Goal: Transaction & Acquisition: Download file/media

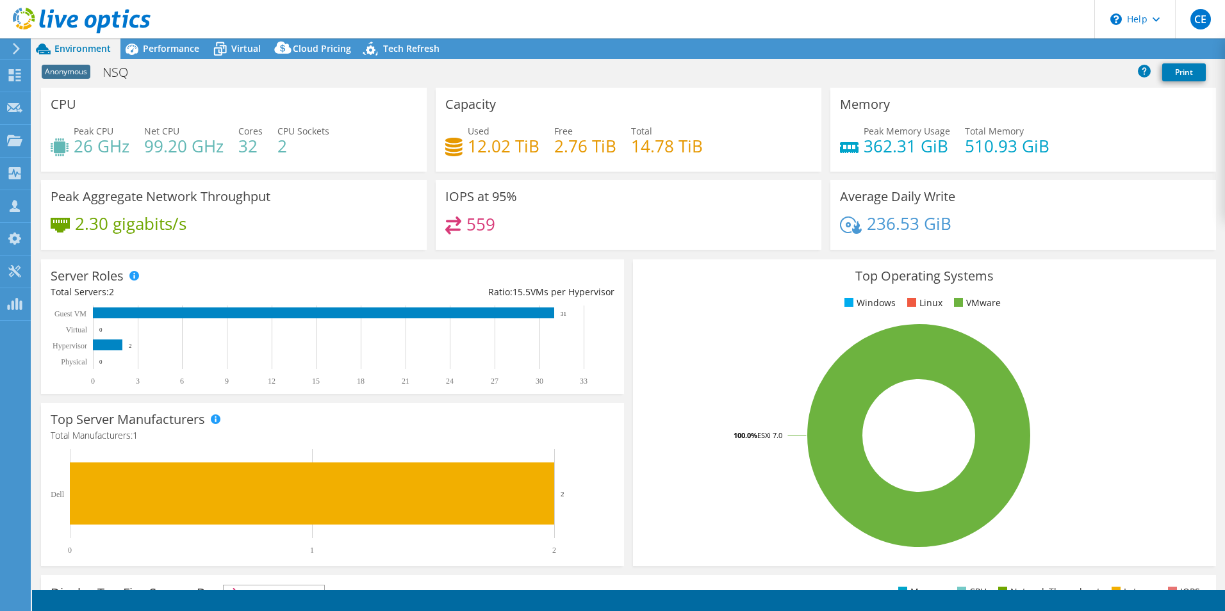
select select "[GEOGRAPHIC_DATA]"
select select "CAD"
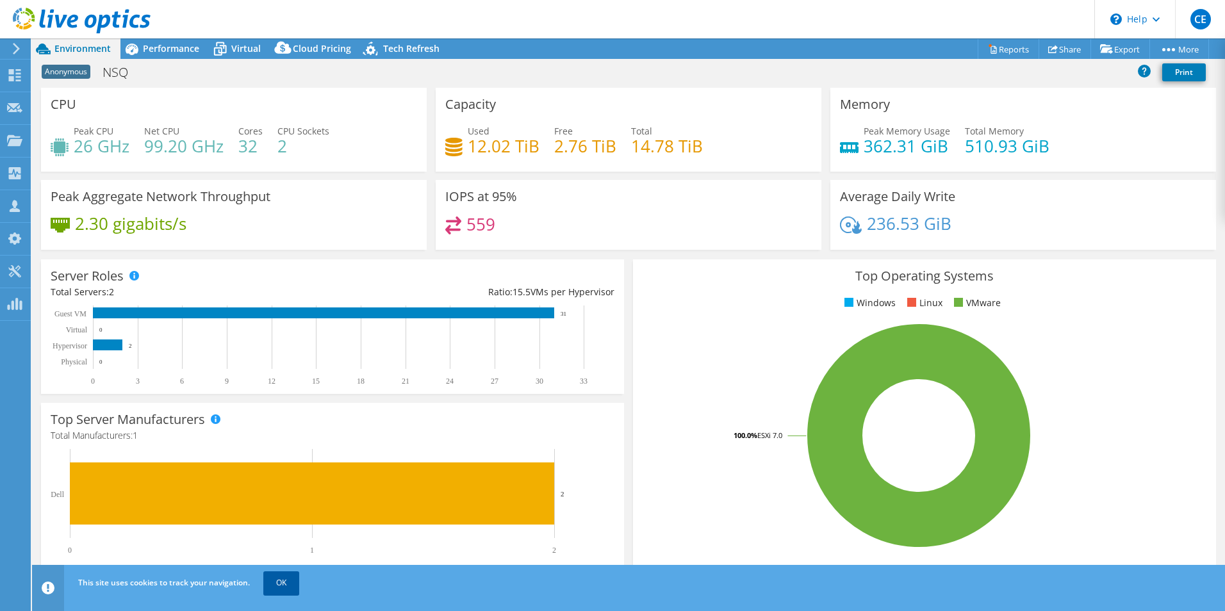
click at [289, 581] on link "OK" at bounding box center [281, 582] width 36 height 23
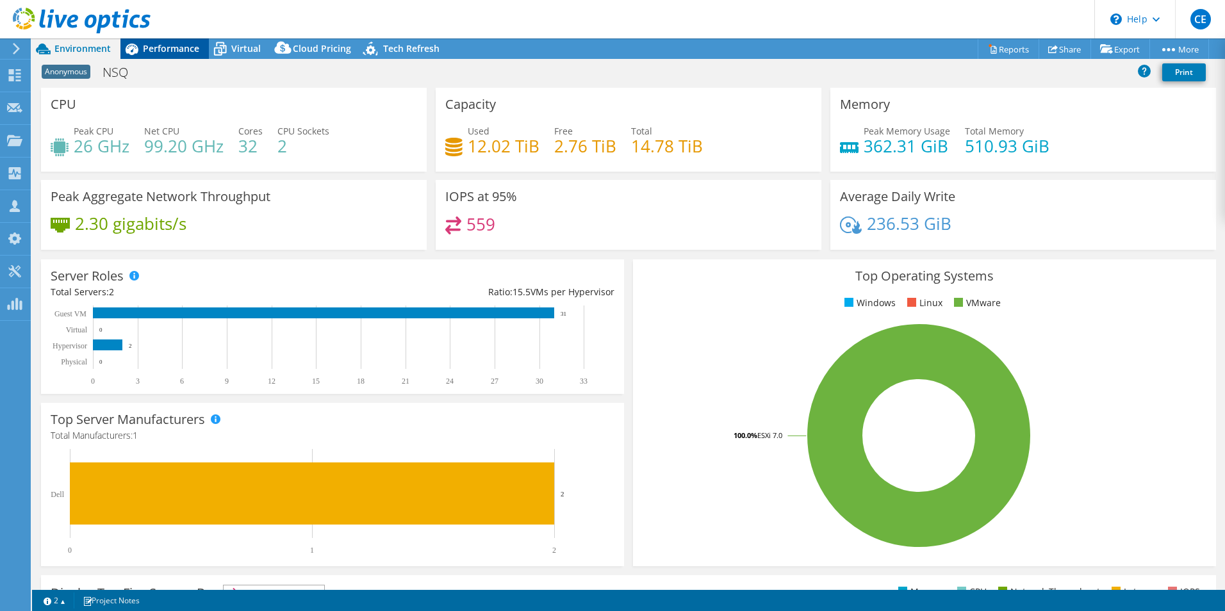
click at [174, 51] on span "Performance" at bounding box center [171, 48] width 56 height 12
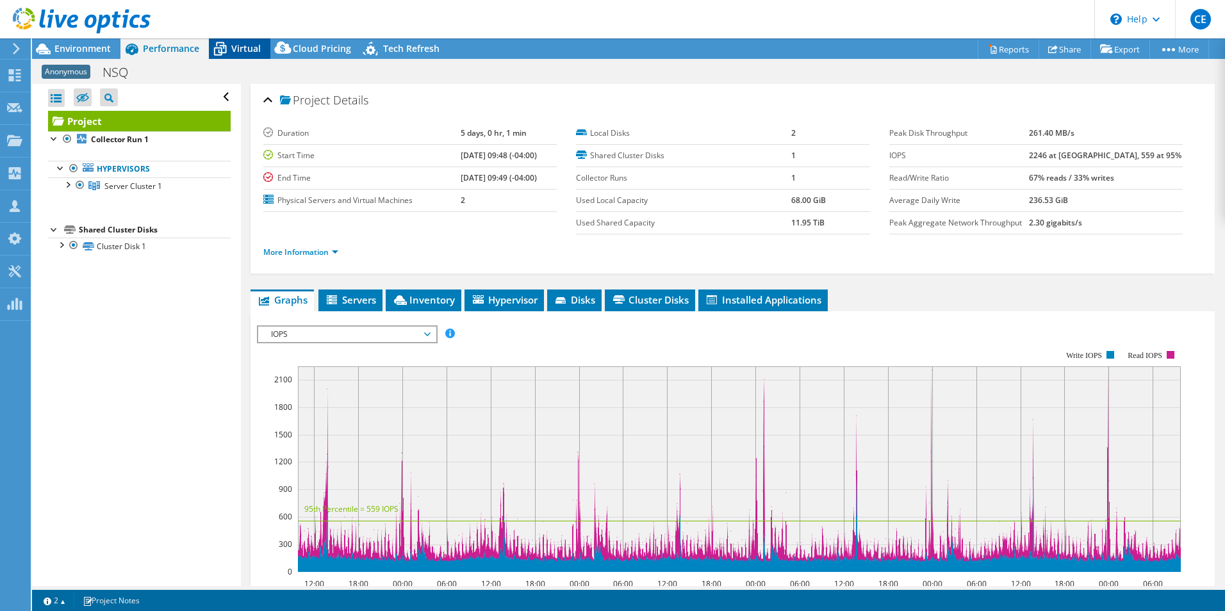
click at [241, 51] on span "Virtual" at bounding box center [245, 48] width 29 height 12
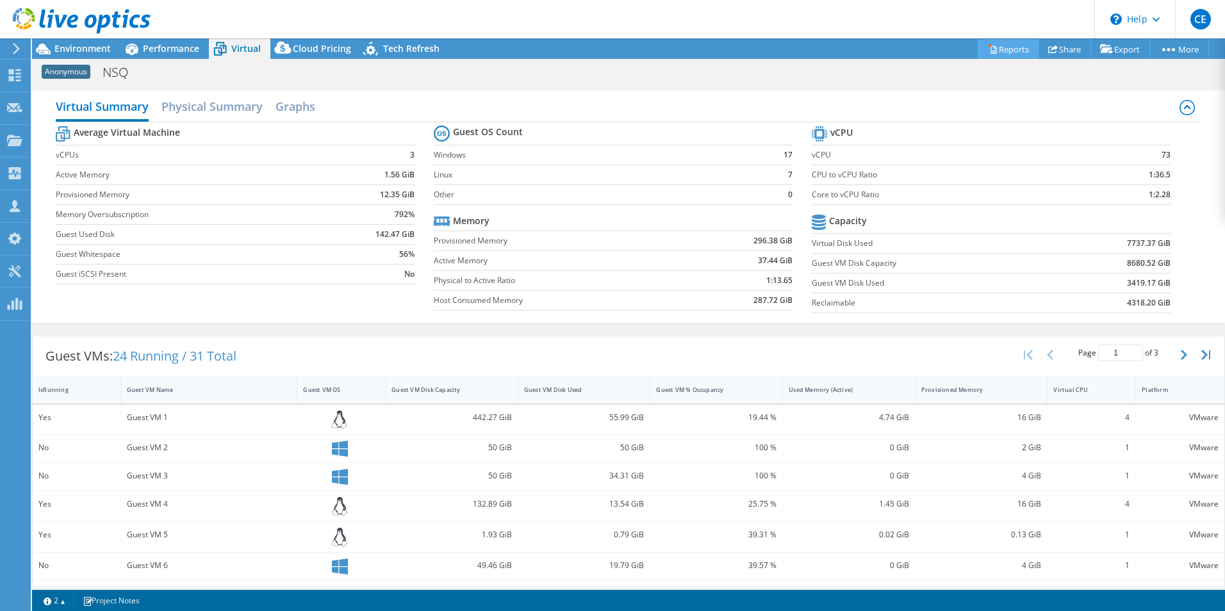
click at [1004, 49] on link "Reports" at bounding box center [1007, 49] width 61 height 20
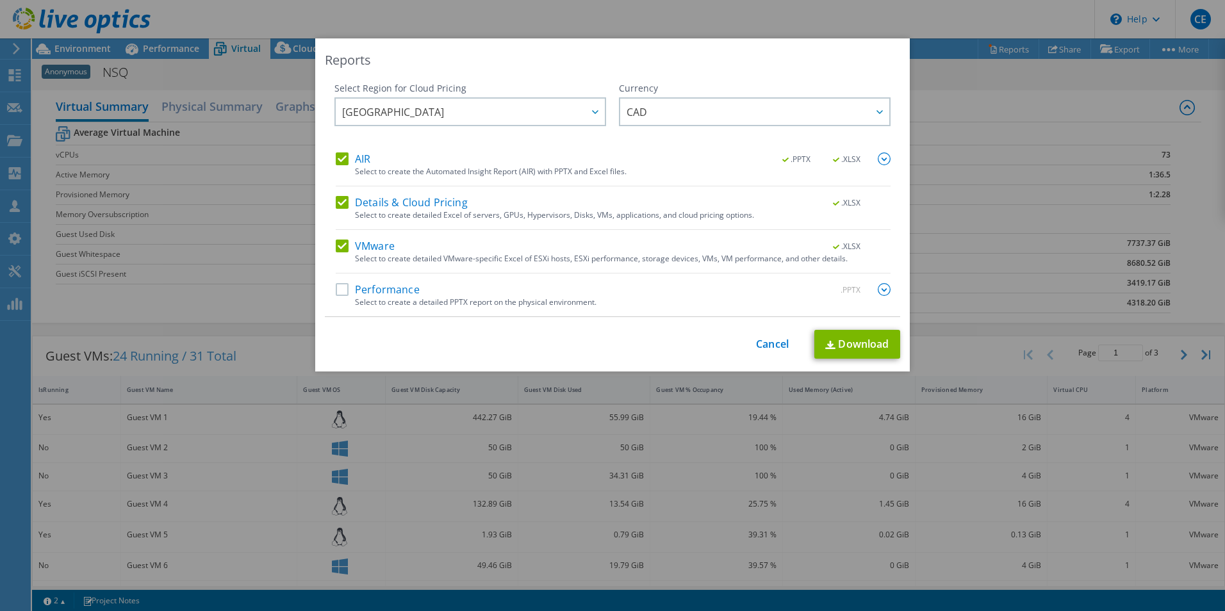
click at [336, 158] on label "AIR" at bounding box center [353, 158] width 35 height 13
click at [0, 0] on input "AIR" at bounding box center [0, 0] width 0 height 0
click at [340, 204] on label "Details & Cloud Pricing" at bounding box center [402, 202] width 132 height 13
click at [0, 0] on input "Details & Cloud Pricing" at bounding box center [0, 0] width 0 height 0
click at [336, 247] on label "VMware" at bounding box center [365, 246] width 59 height 13
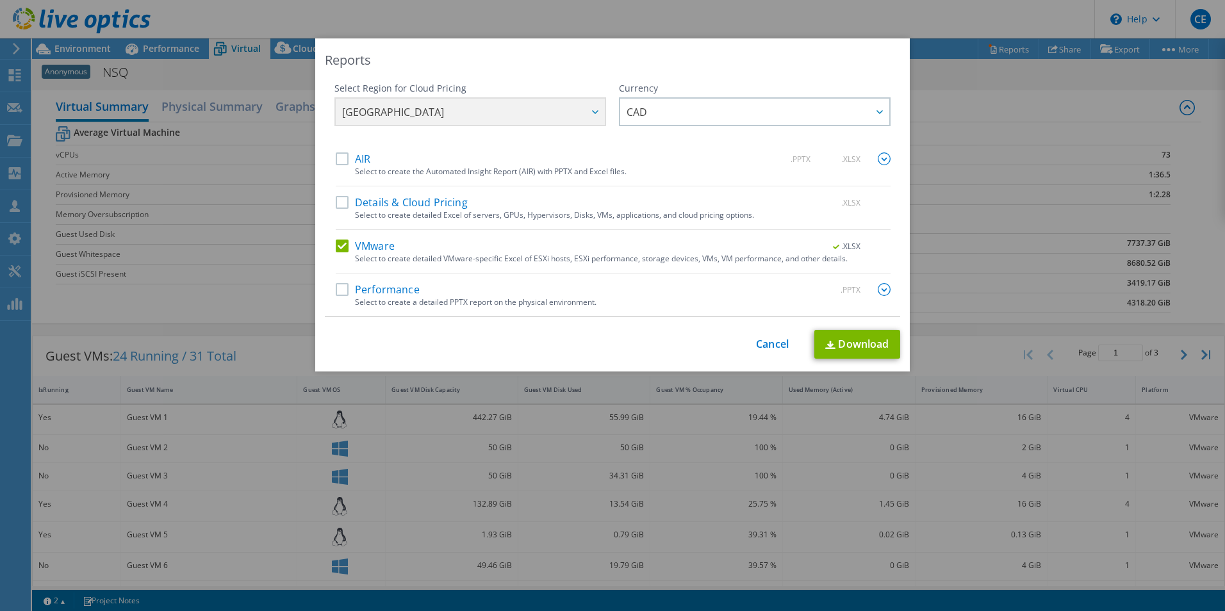
click at [0, 0] on input "VMware" at bounding box center [0, 0] width 0 height 0
click at [344, 249] on label "VMware" at bounding box center [365, 246] width 59 height 13
click at [0, 0] on input "VMware" at bounding box center [0, 0] width 0 height 0
click at [345, 293] on label "Performance" at bounding box center [378, 289] width 84 height 13
click at [0, 0] on input "Performance" at bounding box center [0, 0] width 0 height 0
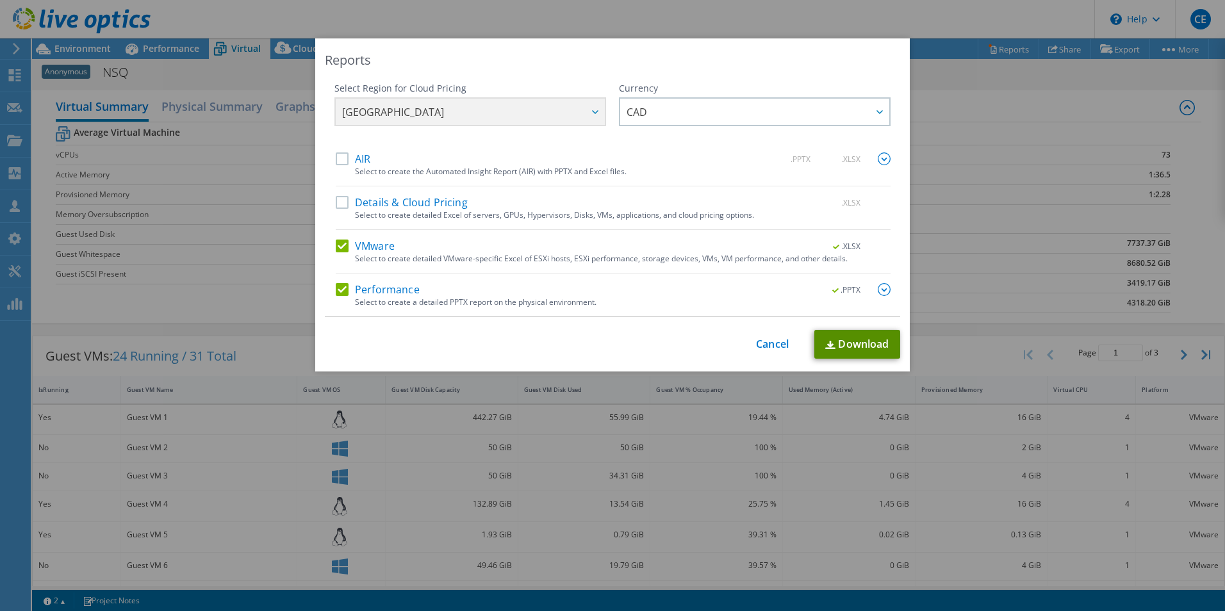
click at [860, 347] on link "Download" at bounding box center [857, 344] width 86 height 29
